Goal: Task Accomplishment & Management: Complete application form

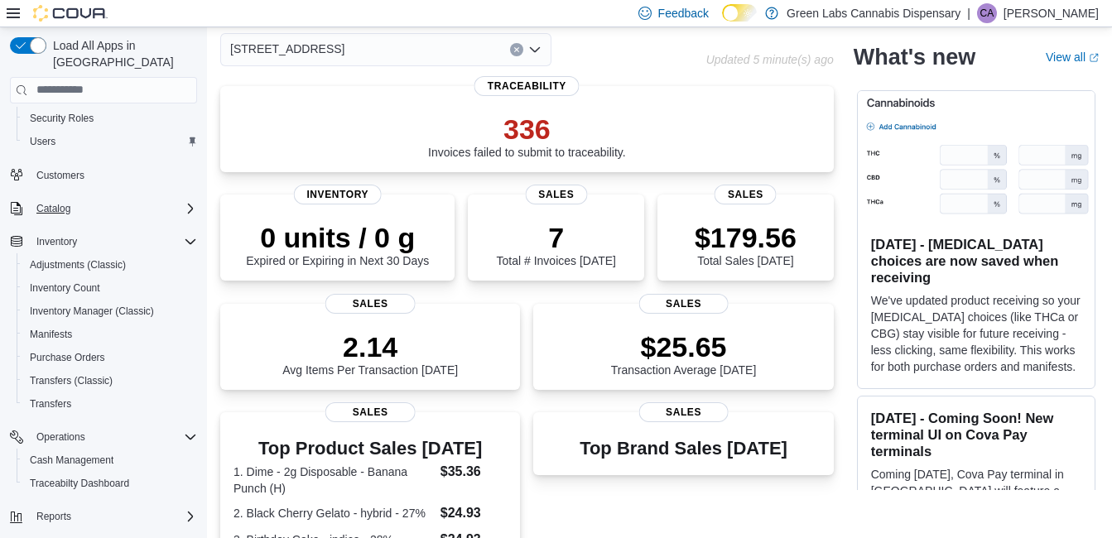
scroll to position [113, 0]
click at [71, 324] on span "Manifests" at bounding box center [51, 330] width 42 height 13
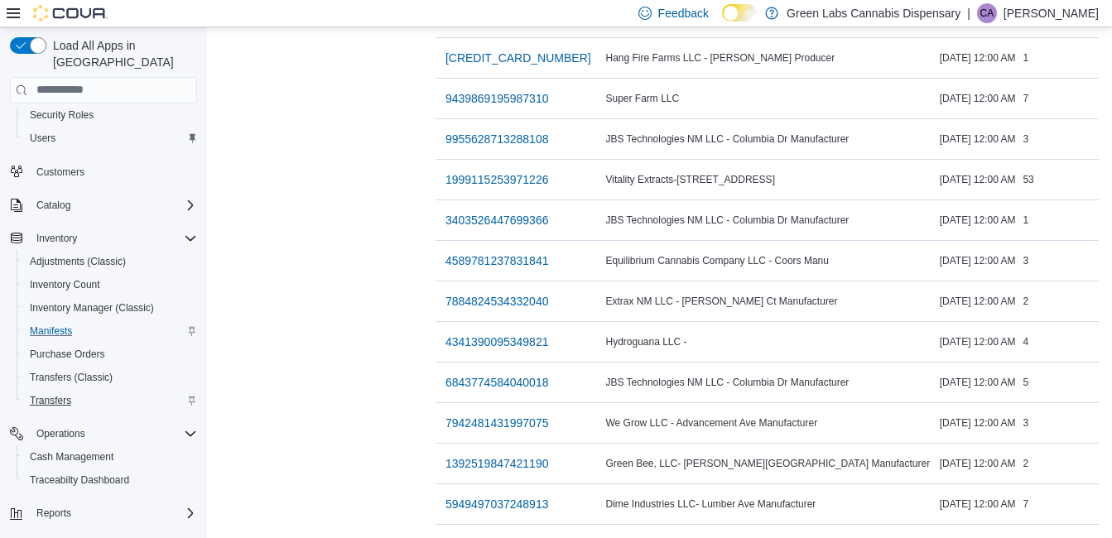
scroll to position [130, 0]
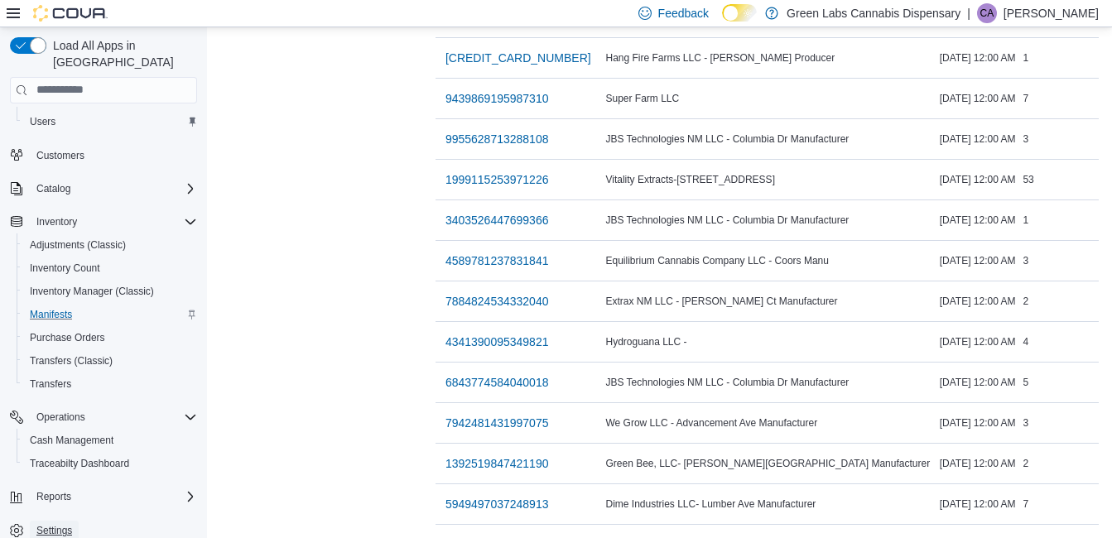
click at [42, 524] on span "Settings" at bounding box center [54, 530] width 36 height 13
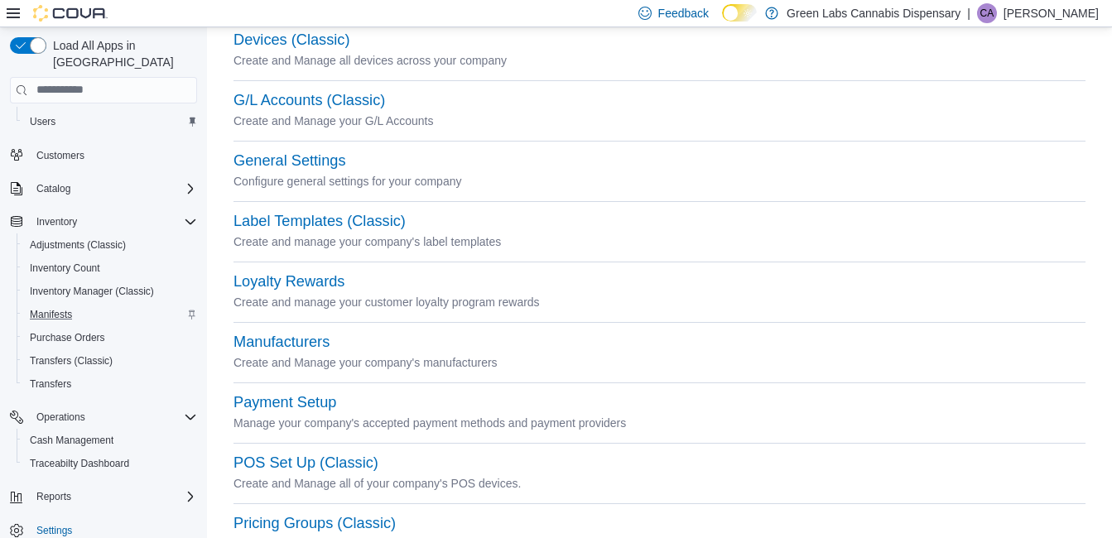
scroll to position [263, 0]
click at [302, 349] on div "Manufacturers" at bounding box center [659, 341] width 852 height 20
click at [300, 348] on button "Manufacturers" at bounding box center [281, 340] width 96 height 17
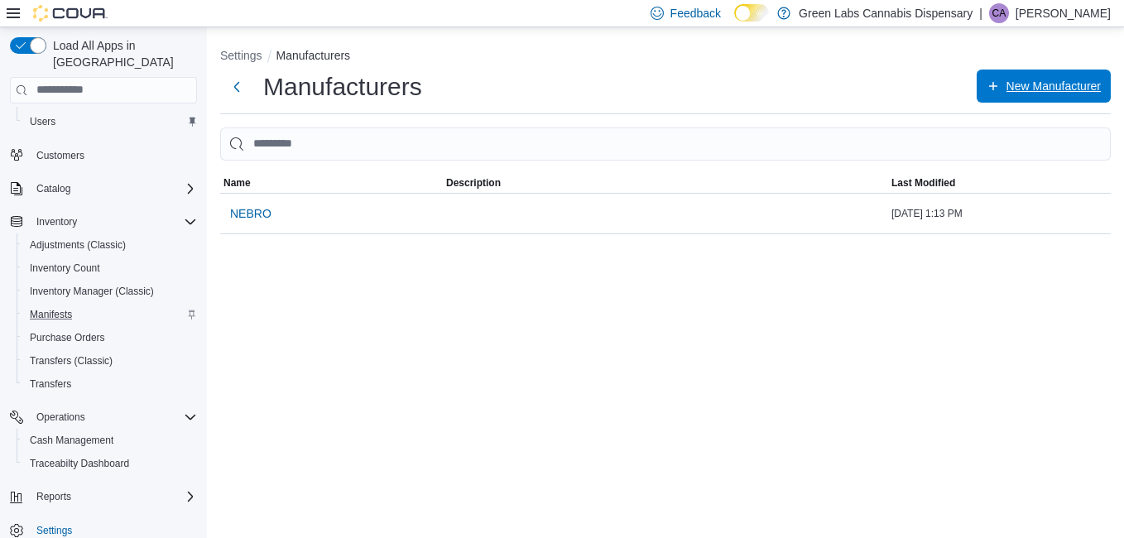
click at [1007, 77] on span "New Manufacturer" at bounding box center [1044, 86] width 114 height 33
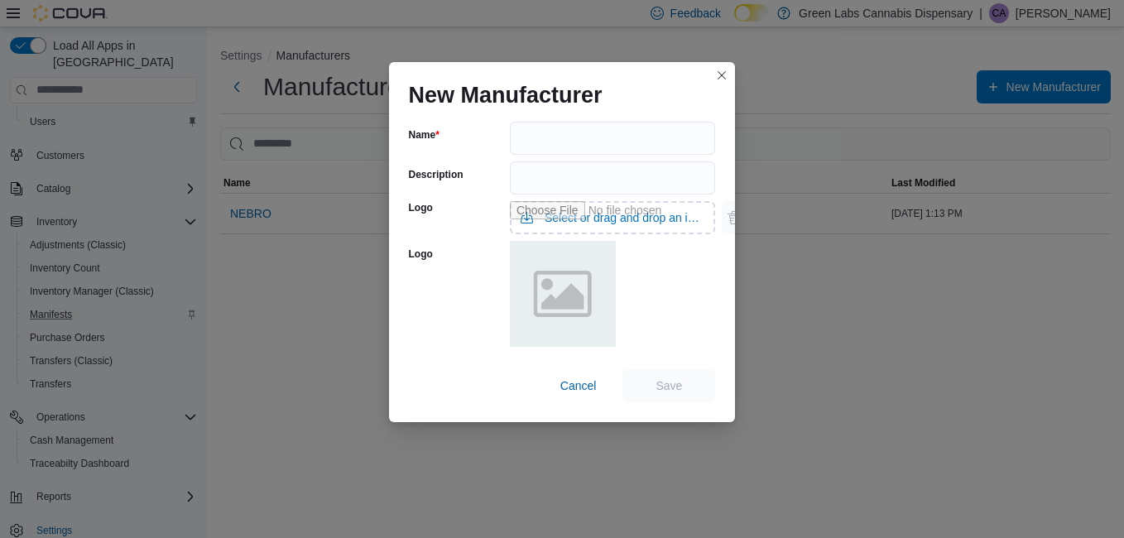
click at [583, 112] on div "New Manufacturer" at bounding box center [562, 88] width 347 height 53
click at [552, 134] on input "Name" at bounding box center [613, 138] width 206 height 33
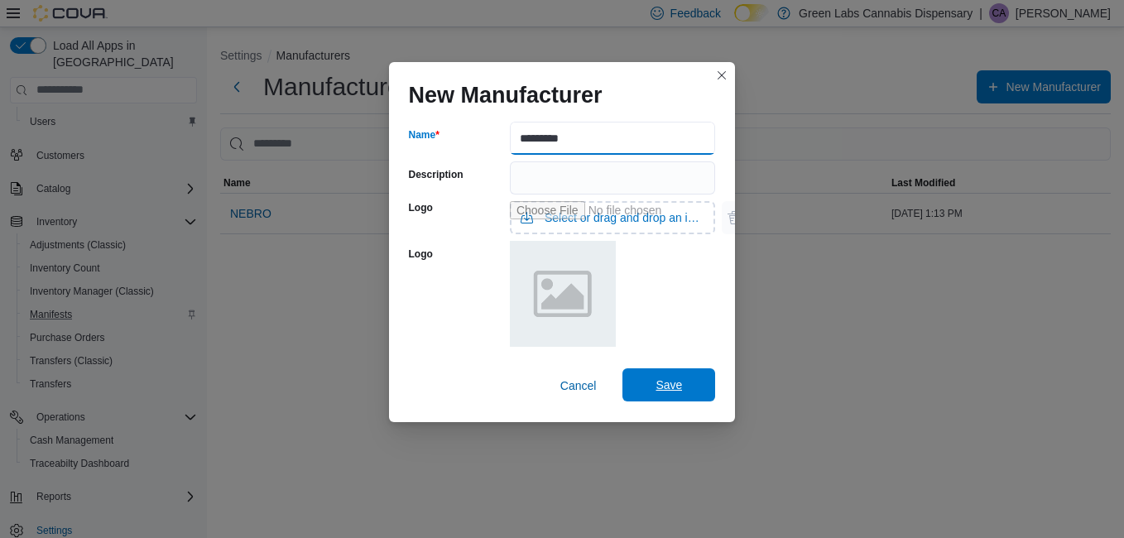
type input "*********"
click at [659, 381] on span "Save" at bounding box center [669, 385] width 26 height 17
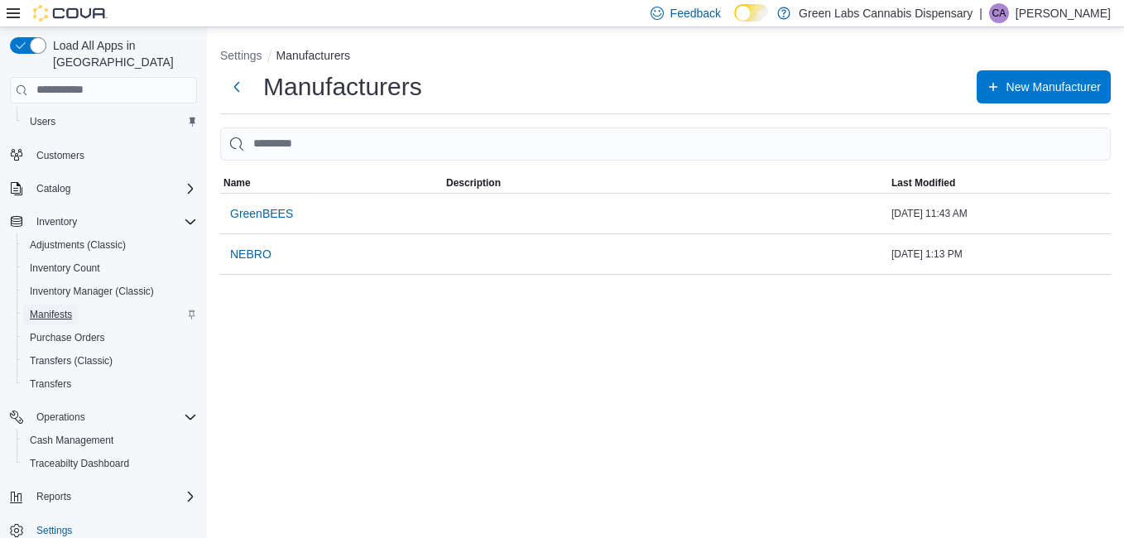
click at [68, 308] on span "Manifests" at bounding box center [51, 314] width 42 height 13
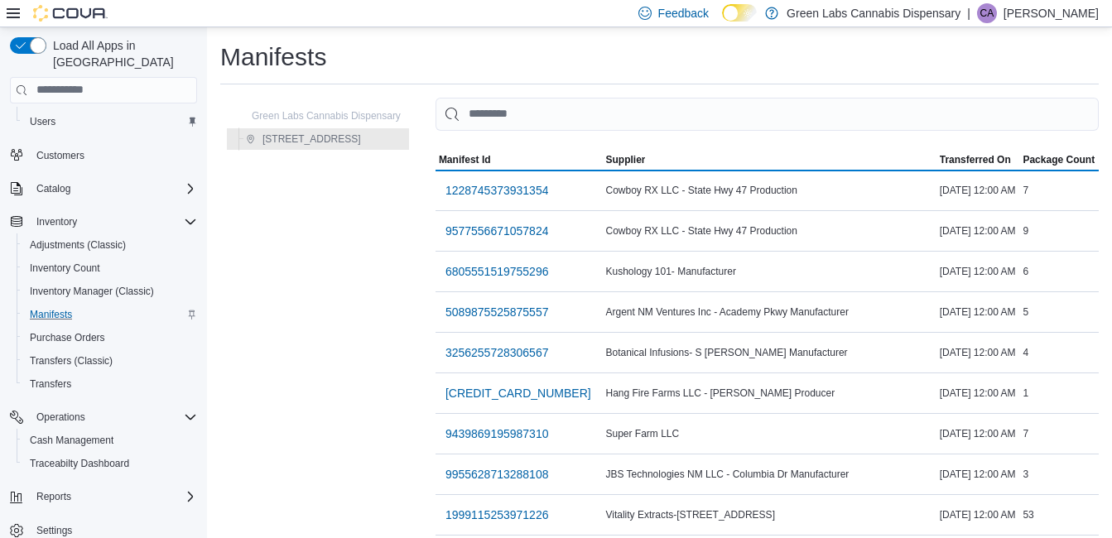
scroll to position [348, 0]
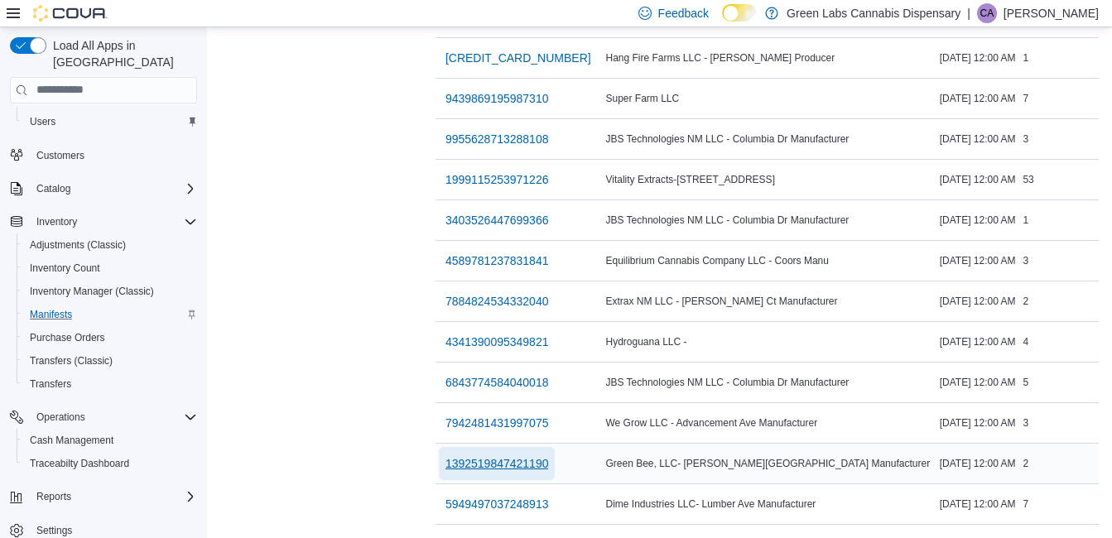
click at [549, 455] on span "1392519847421190" at bounding box center [496, 463] width 103 height 17
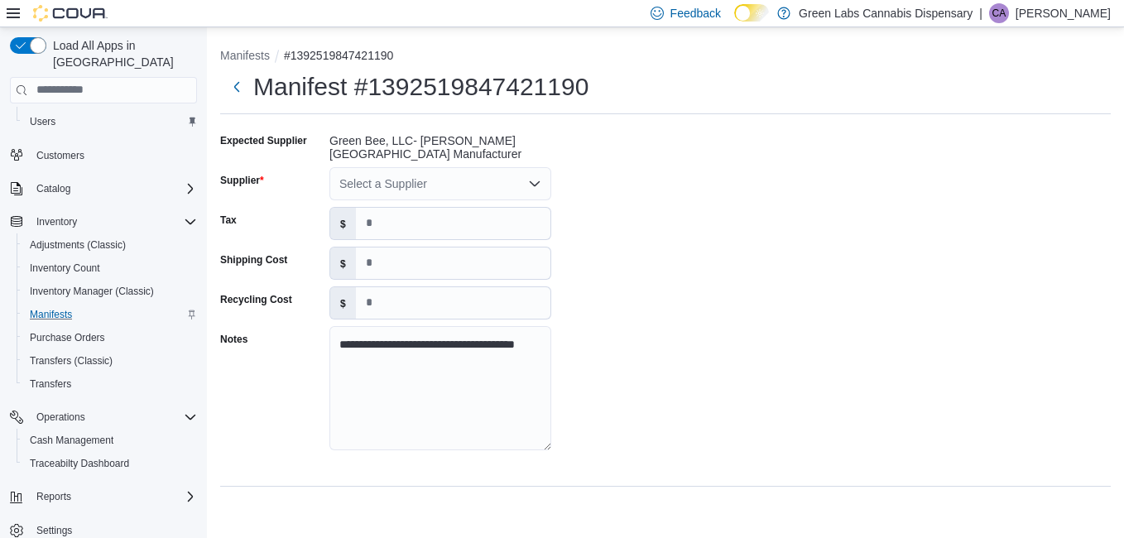
click at [483, 190] on div "Select a Supplier" at bounding box center [440, 183] width 222 height 33
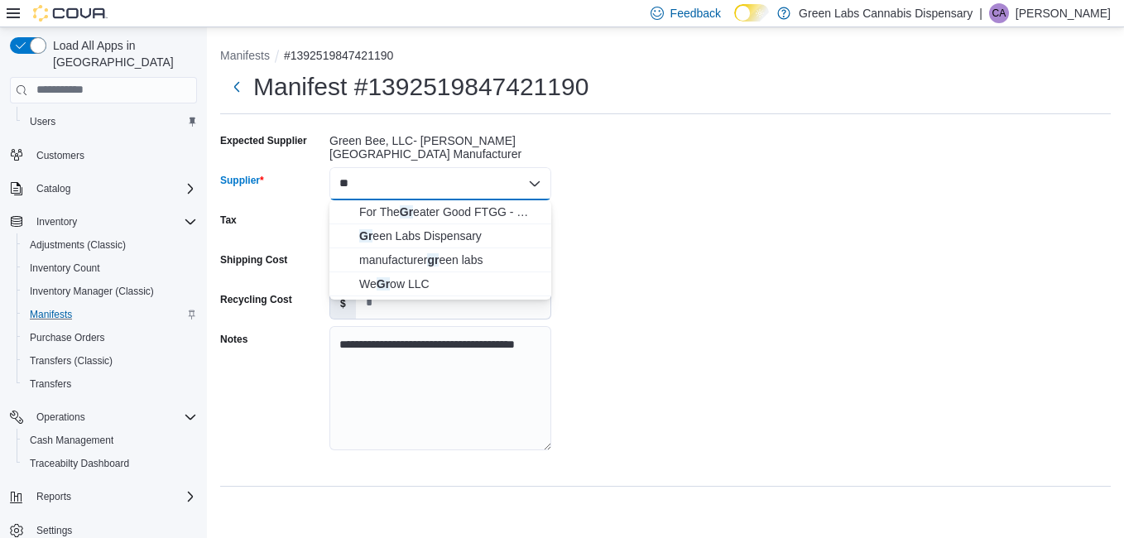
type input "*"
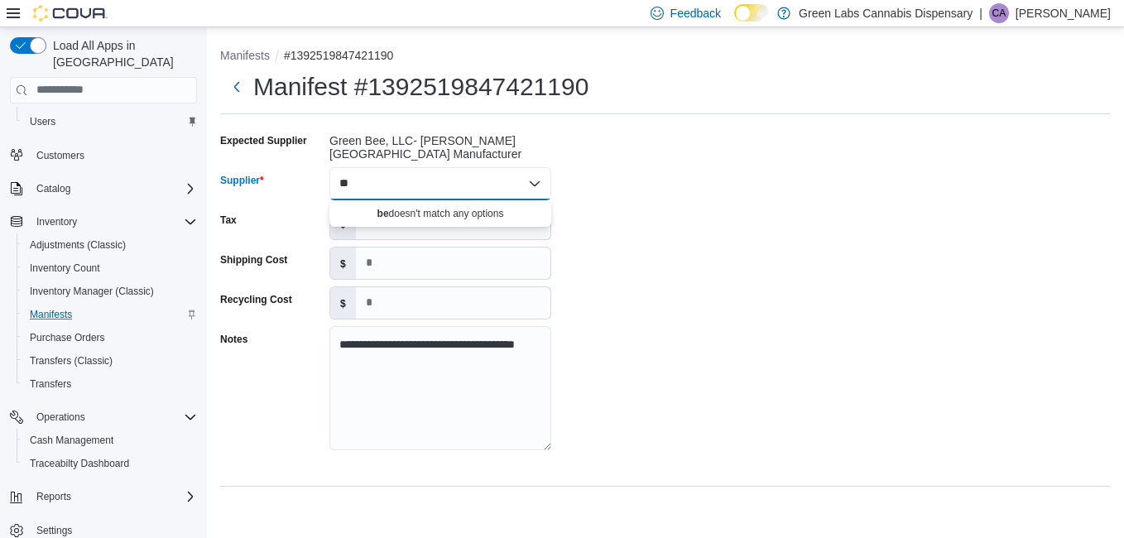
type input "*"
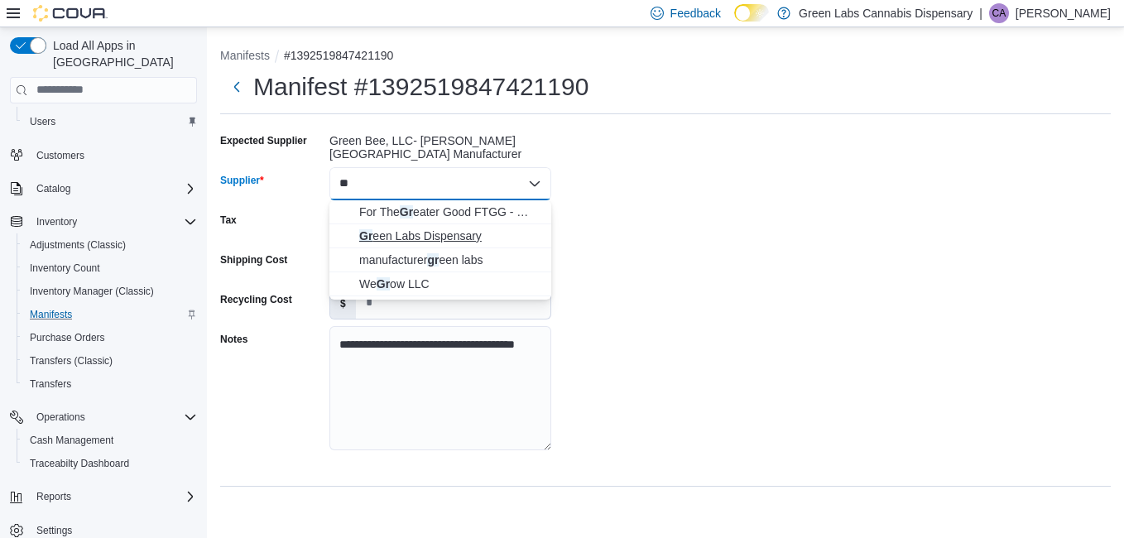
type input "**"
click at [445, 237] on span "Gr een Labs Dispensary" at bounding box center [450, 236] width 182 height 17
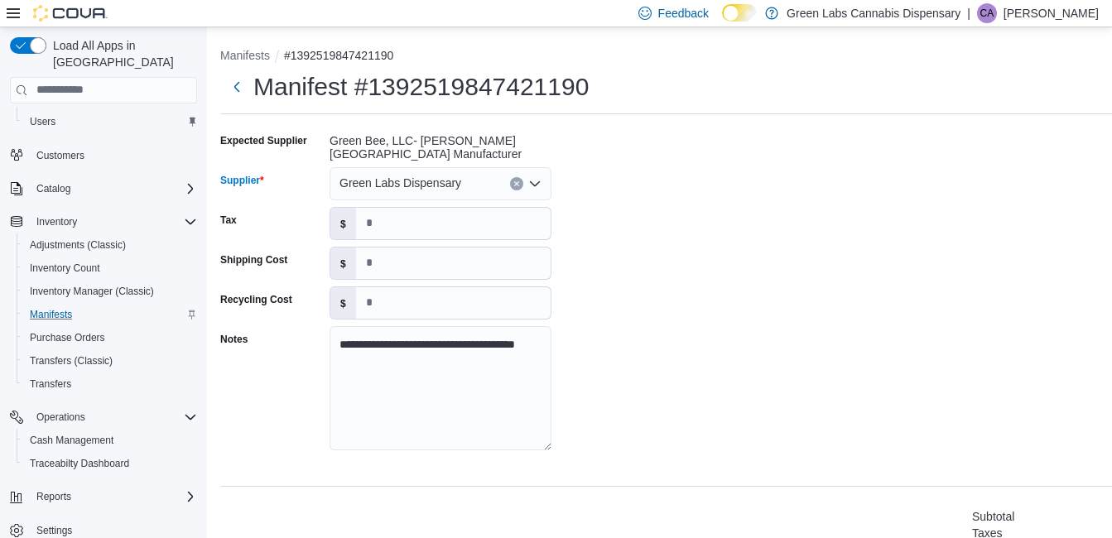
scroll to position [243, 0]
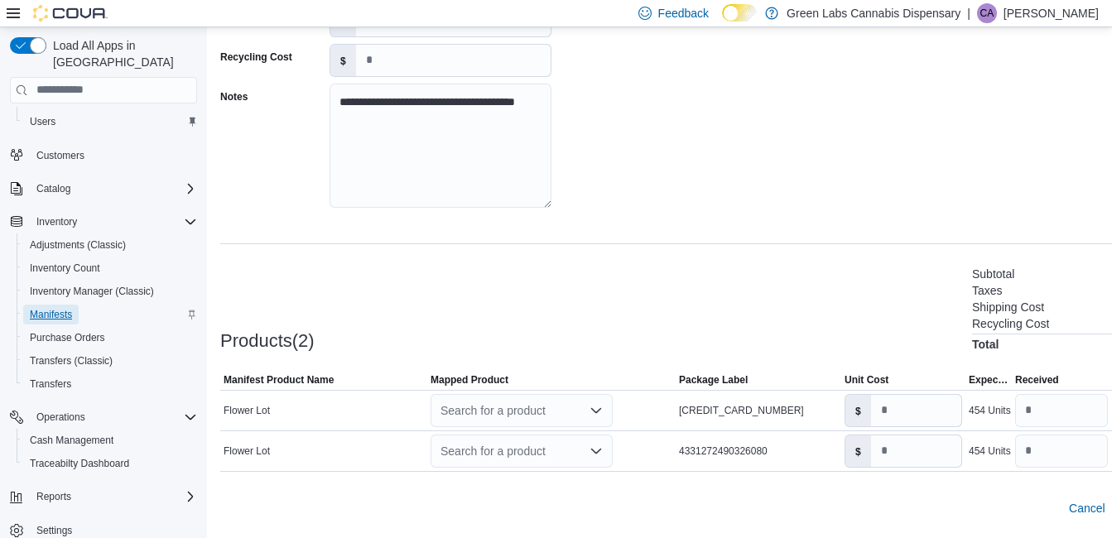
click at [59, 308] on span "Manifests" at bounding box center [51, 314] width 42 height 13
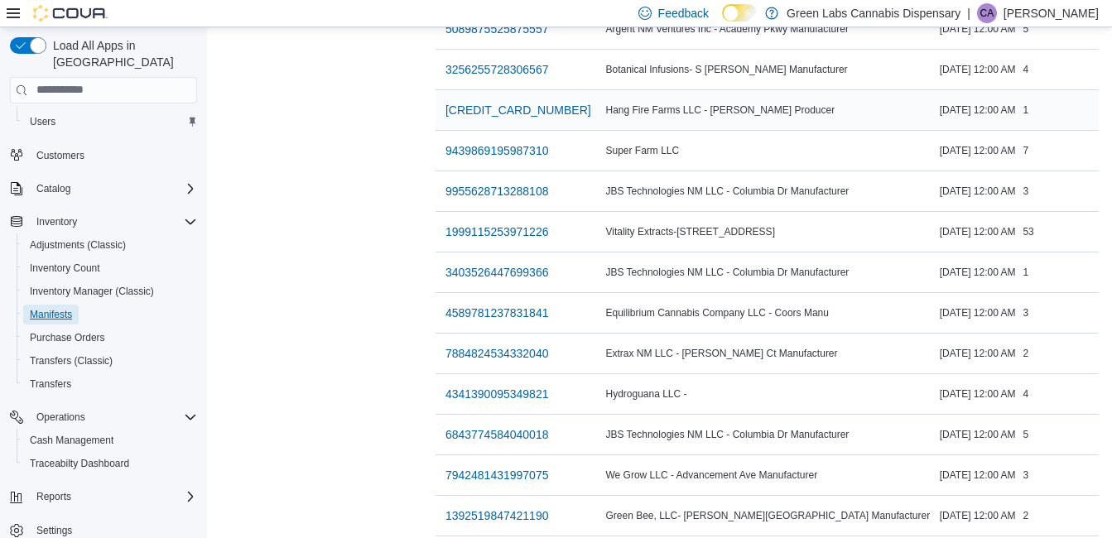
scroll to position [348, 0]
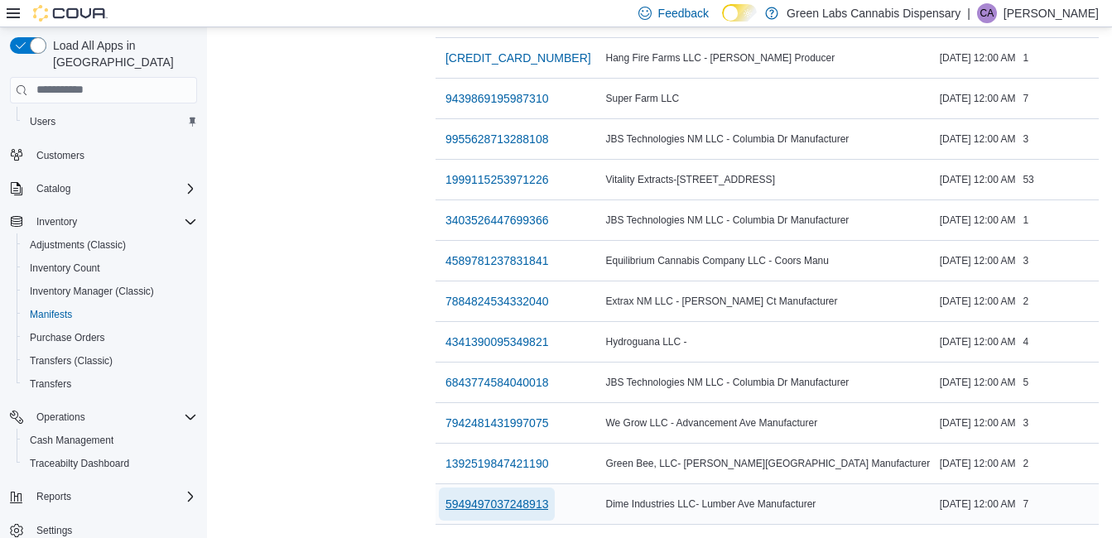
click at [549, 496] on span "5949497037248913" at bounding box center [496, 504] width 103 height 17
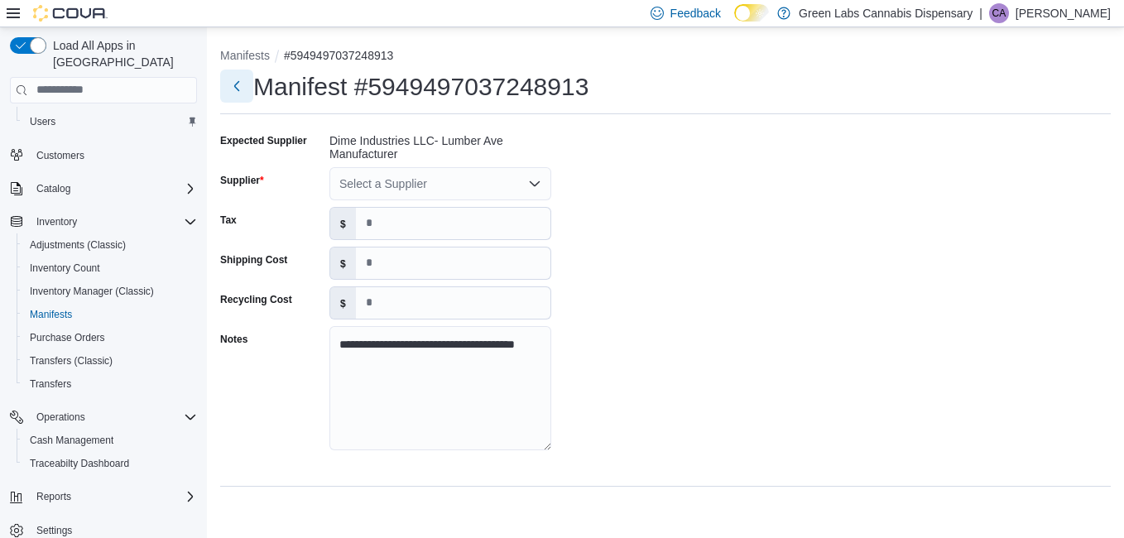
click at [247, 92] on button "Next" at bounding box center [236, 86] width 33 height 33
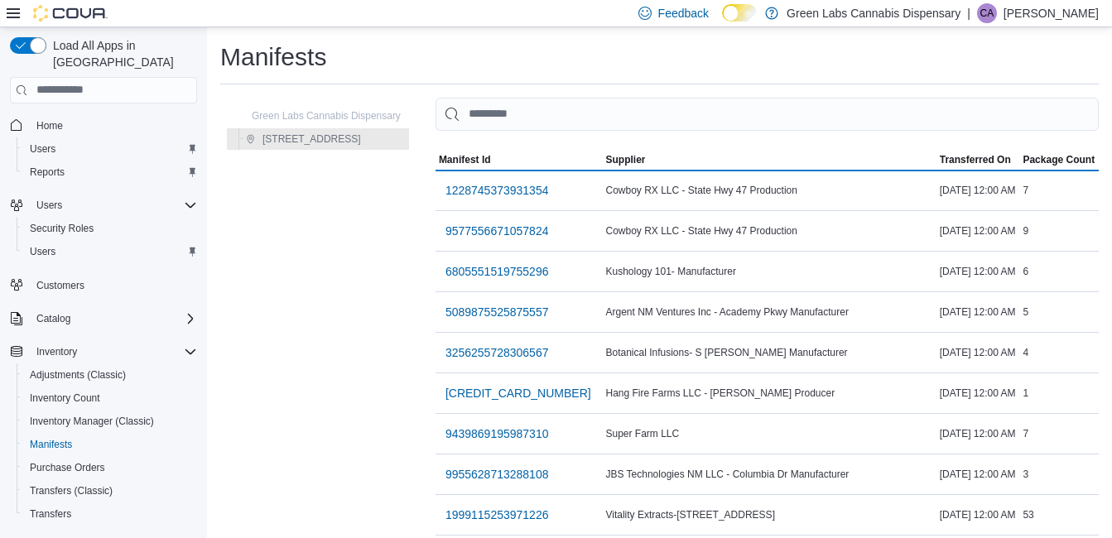
click at [26, 115] on span "Home" at bounding box center [103, 125] width 187 height 21
